Goal: Task Accomplishment & Management: Manage account settings

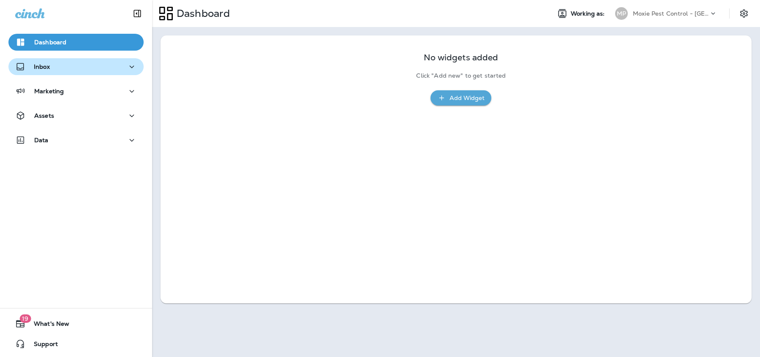
click at [102, 68] on div "Inbox" at bounding box center [76, 67] width 122 height 11
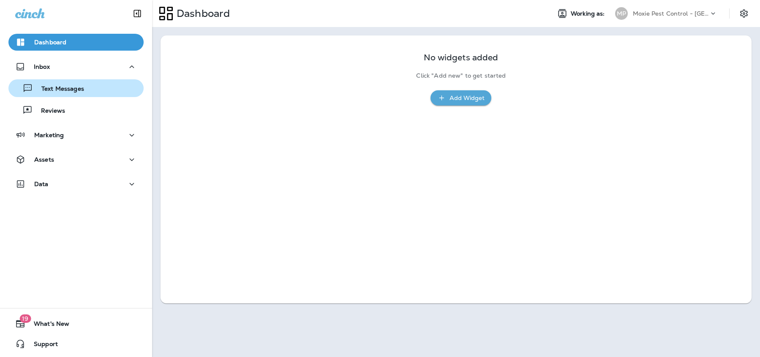
click at [82, 89] on p "Text Messages" at bounding box center [58, 89] width 51 height 8
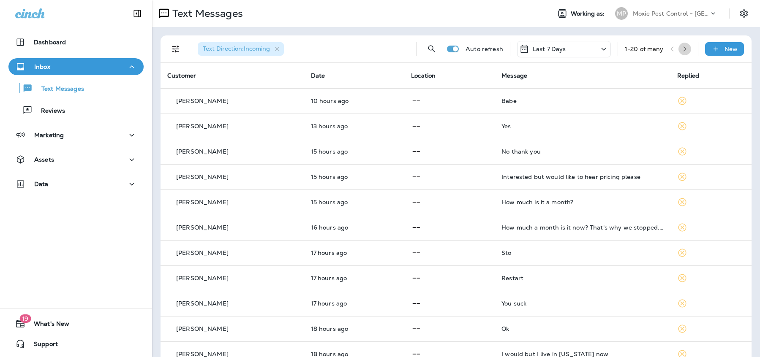
click at [682, 48] on icon "button" at bounding box center [685, 49] width 6 height 6
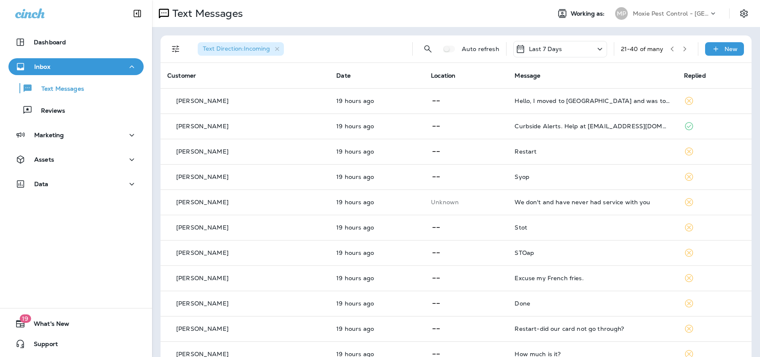
click at [682, 49] on icon "button" at bounding box center [685, 49] width 6 height 6
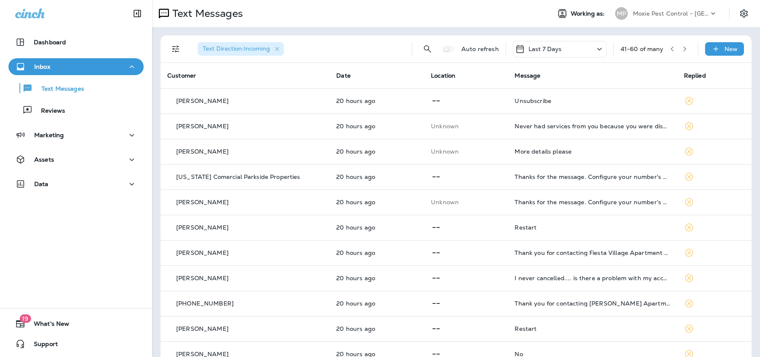
click at [682, 50] on icon "button" at bounding box center [685, 49] width 6 height 6
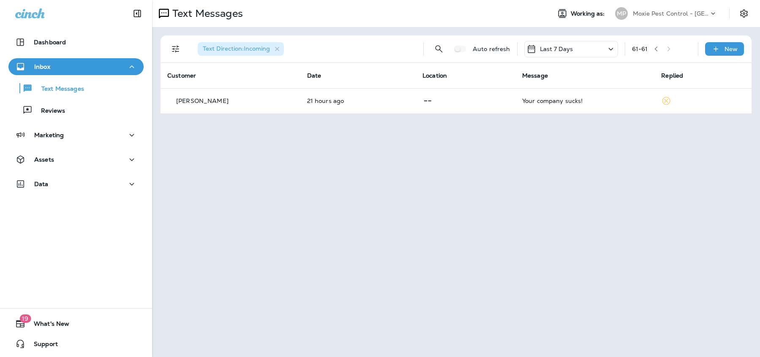
click at [657, 49] on icon "button" at bounding box center [656, 49] width 6 height 6
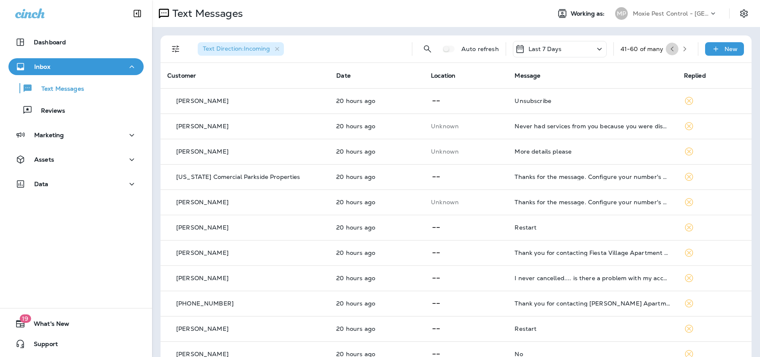
click at [666, 48] on button "button" at bounding box center [672, 49] width 13 height 13
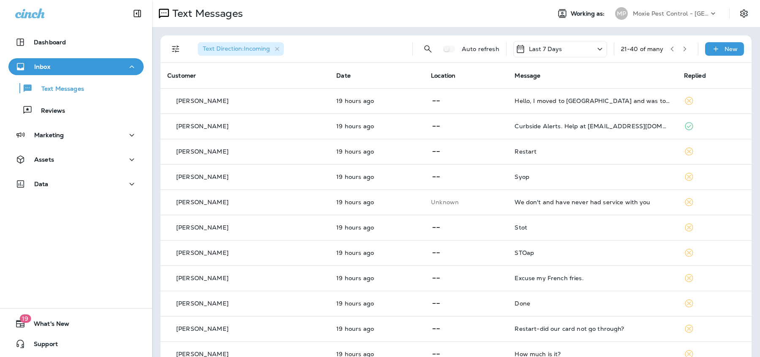
click at [669, 50] on icon "button" at bounding box center [672, 49] width 6 height 6
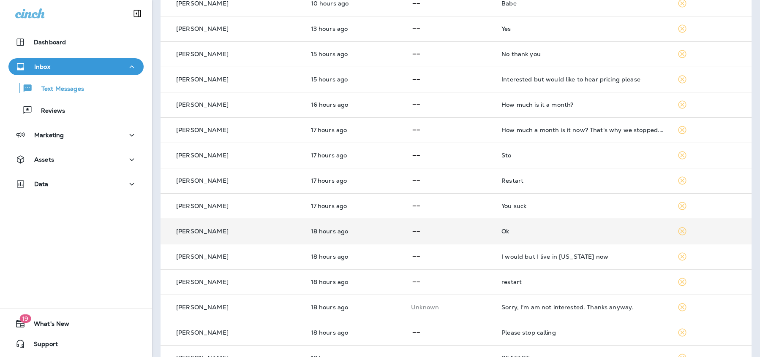
scroll to position [132, 0]
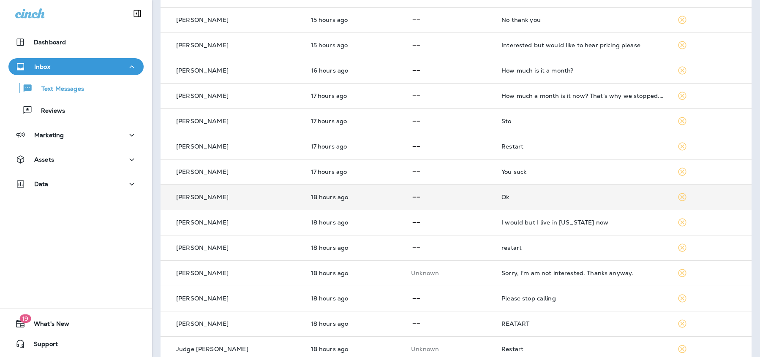
click at [214, 198] on p "[PERSON_NAME]" at bounding box center [202, 197] width 52 height 7
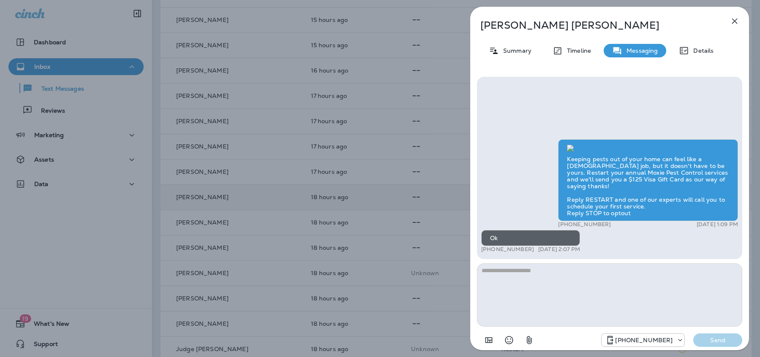
scroll to position [-215, 0]
click at [734, 22] on icon "button" at bounding box center [734, 21] width 10 height 10
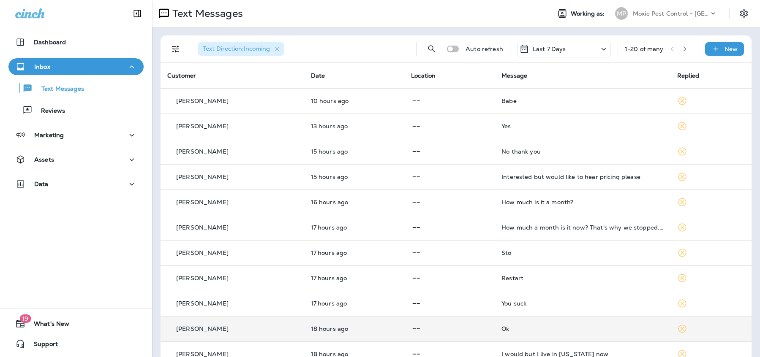
click at [682, 49] on icon "button" at bounding box center [685, 49] width 6 height 6
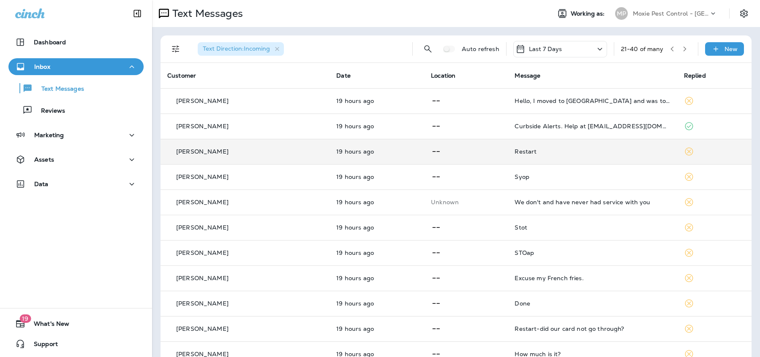
click at [197, 153] on p "[PERSON_NAME]" at bounding box center [202, 151] width 52 height 7
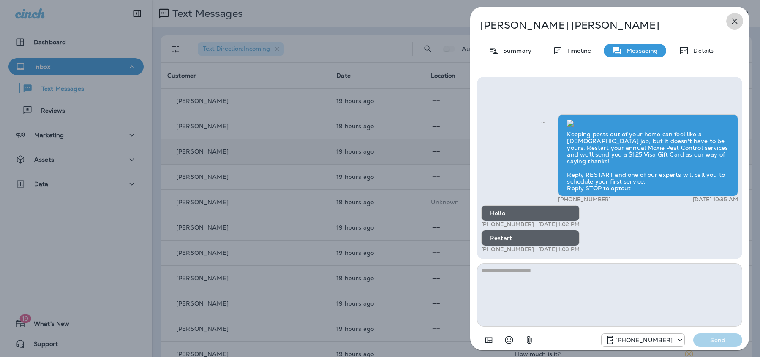
click at [735, 24] on icon "button" at bounding box center [734, 21] width 10 height 10
